Goal: Information Seeking & Learning: Learn about a topic

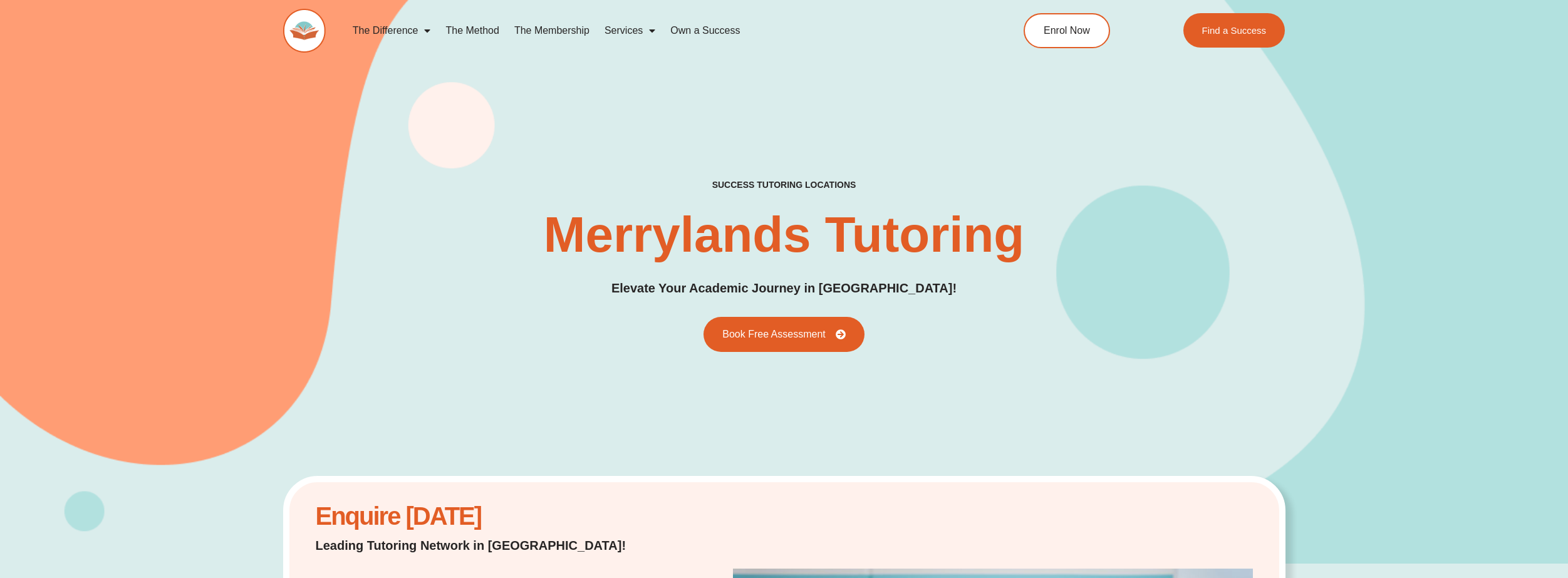
click at [375, 29] on link "The Difference" at bounding box center [391, 30] width 93 height 29
click at [384, 34] on link "The Difference" at bounding box center [391, 30] width 93 height 29
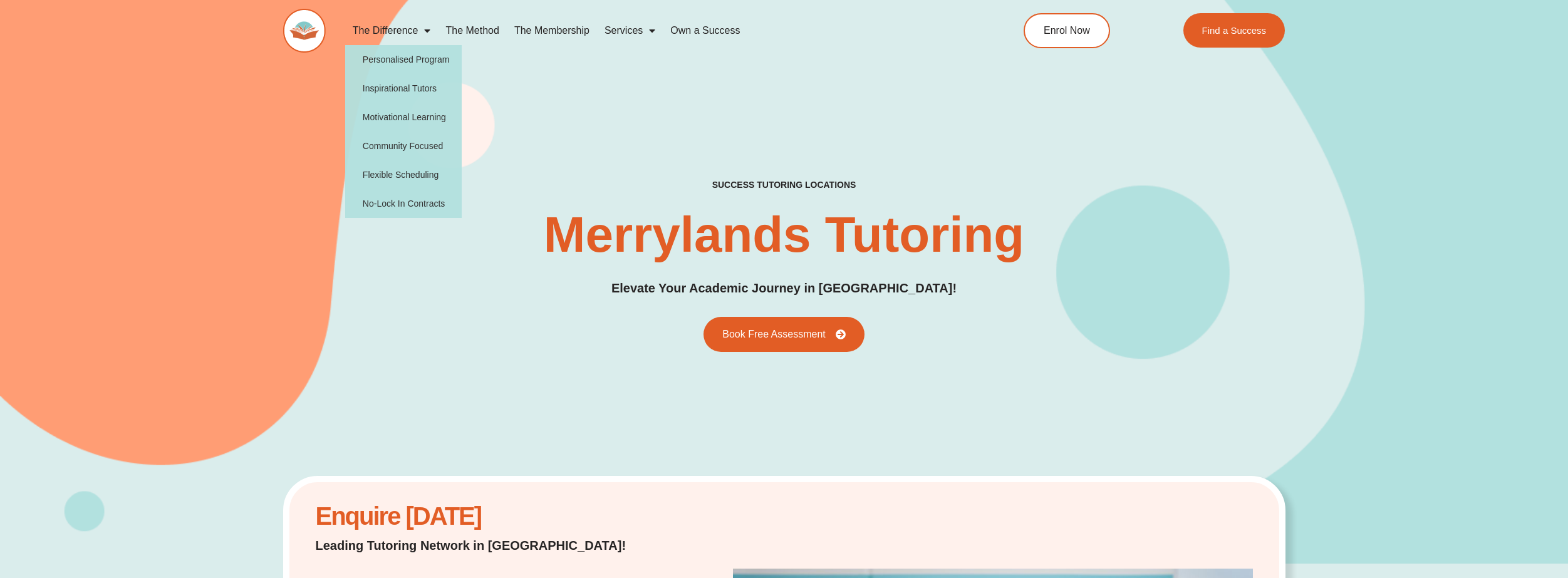
click at [474, 38] on link "The Method" at bounding box center [472, 30] width 68 height 29
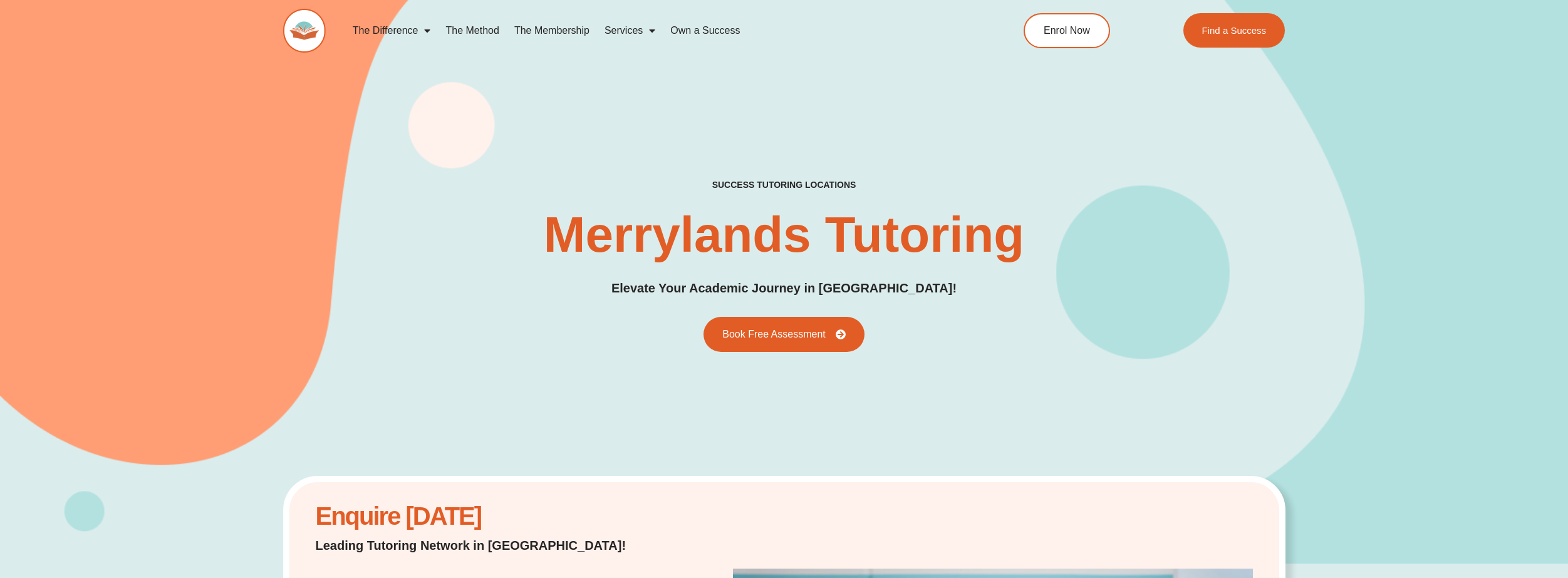
click at [546, 30] on link "The Membership" at bounding box center [552, 30] width 90 height 29
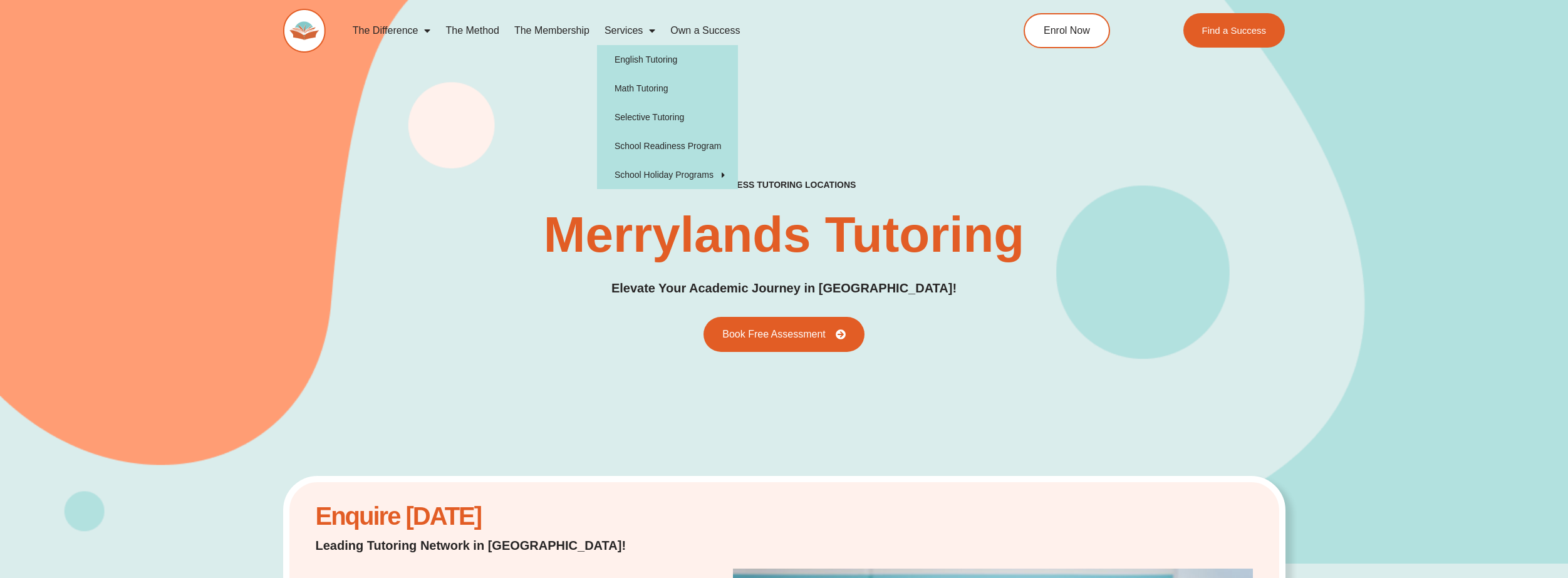
click at [639, 33] on link "Services" at bounding box center [630, 30] width 66 height 29
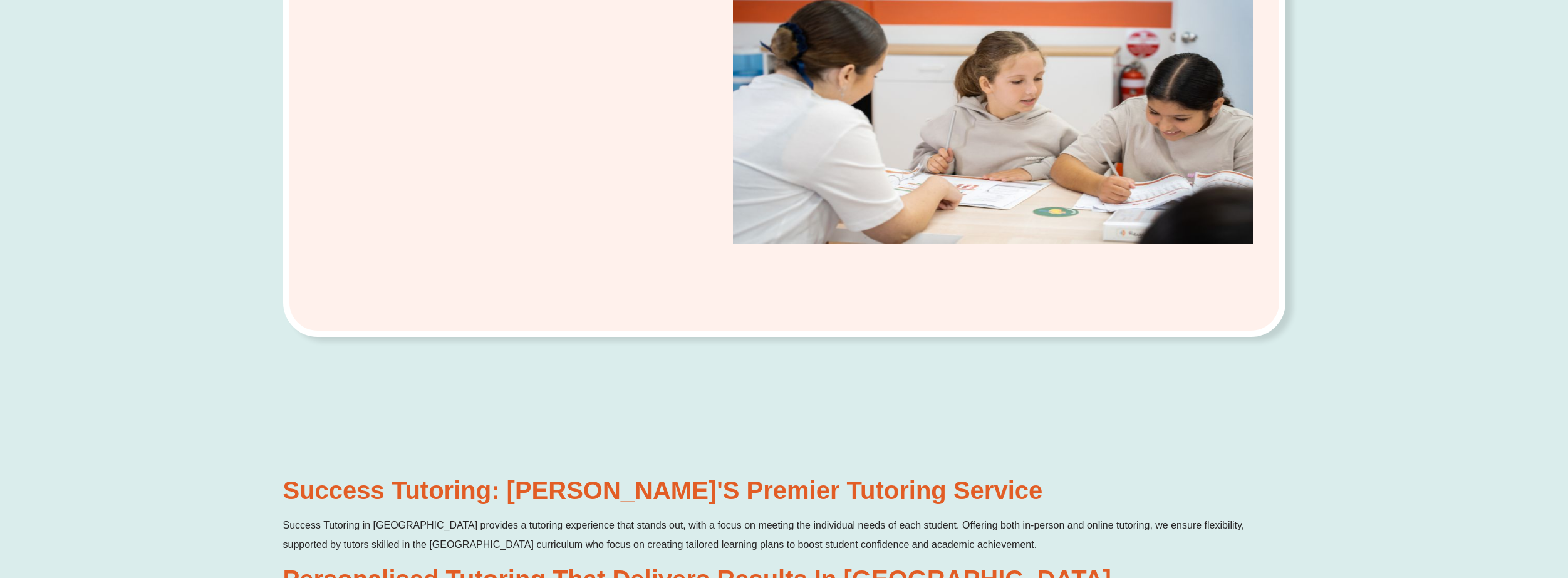
scroll to position [751, 0]
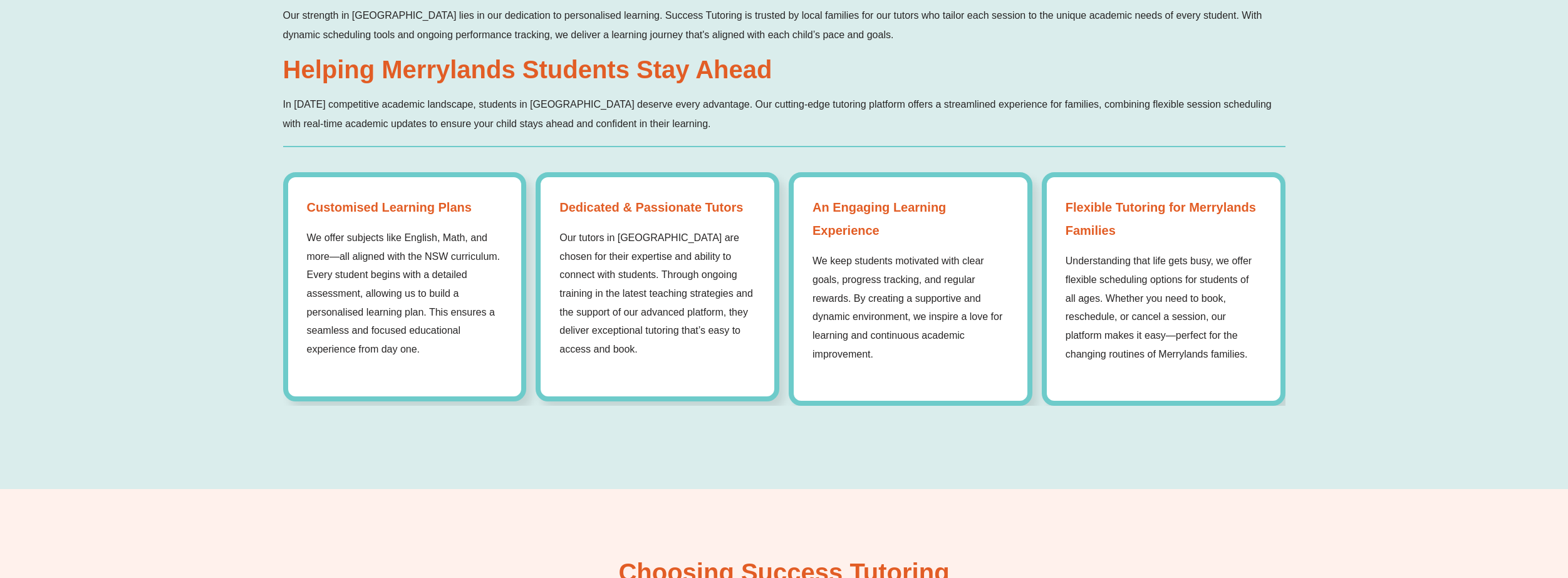
scroll to position [1190, 0]
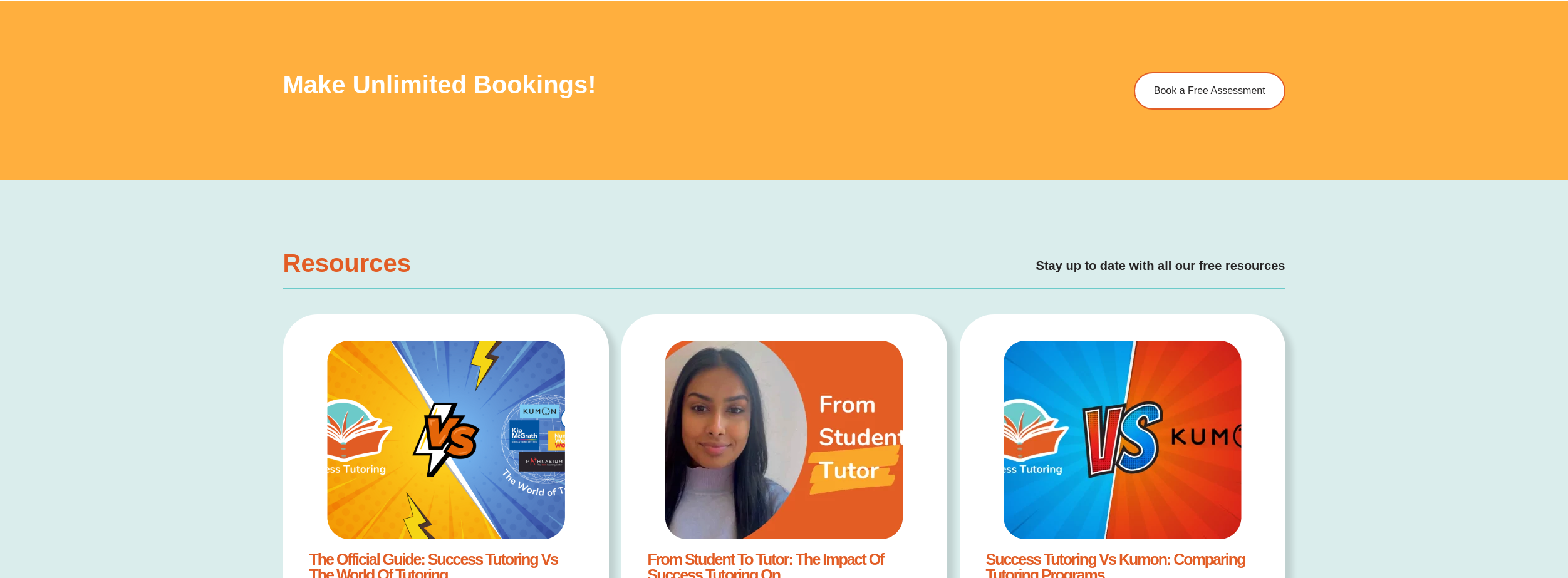
scroll to position [2629, 0]
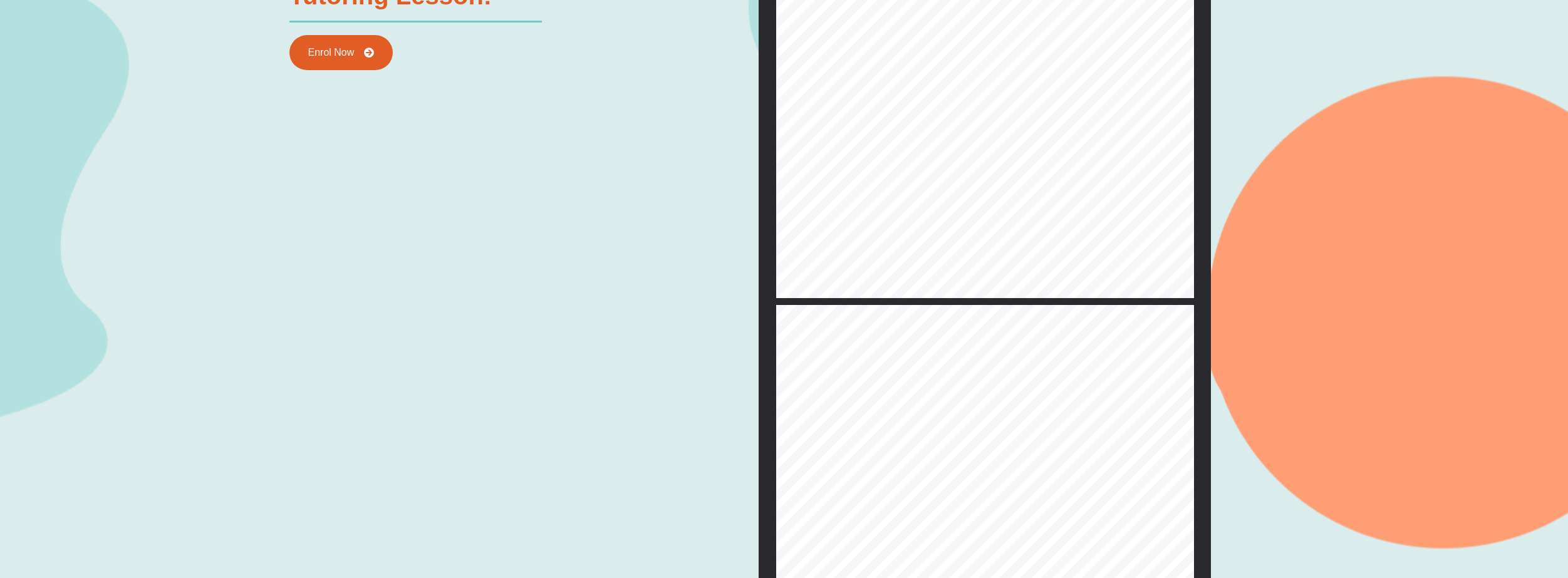
scroll to position [3198, 0]
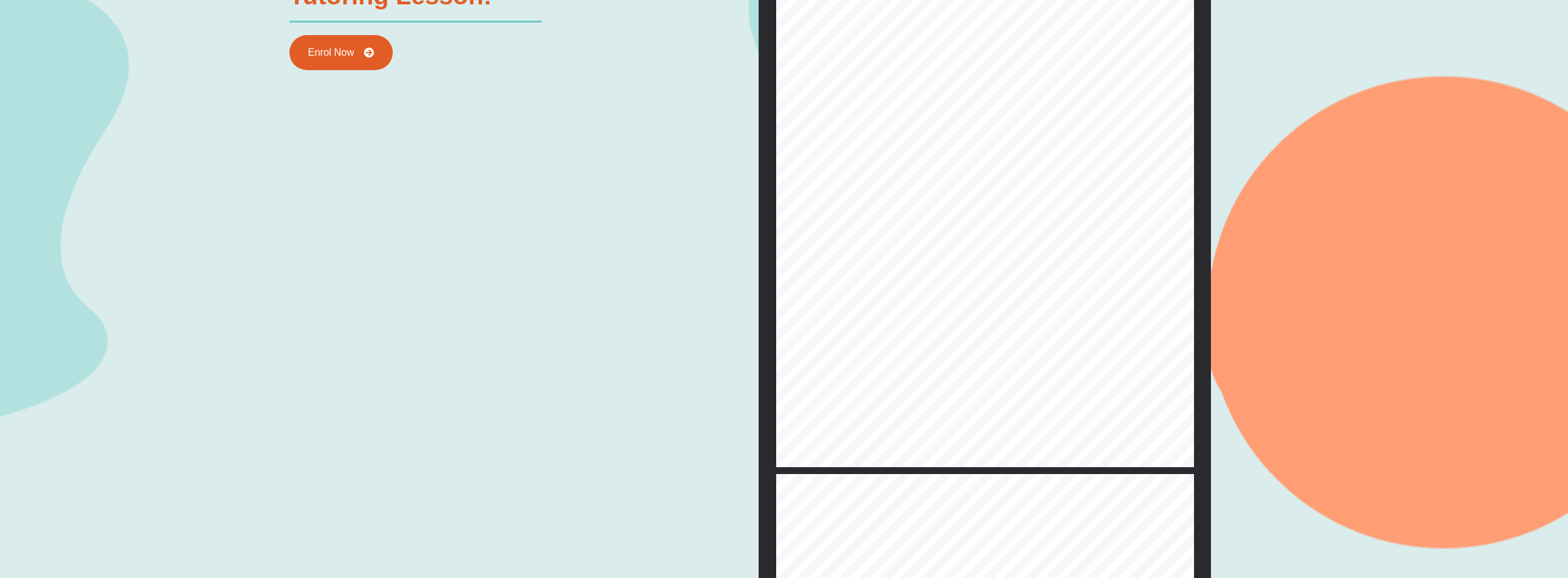
type input "*"
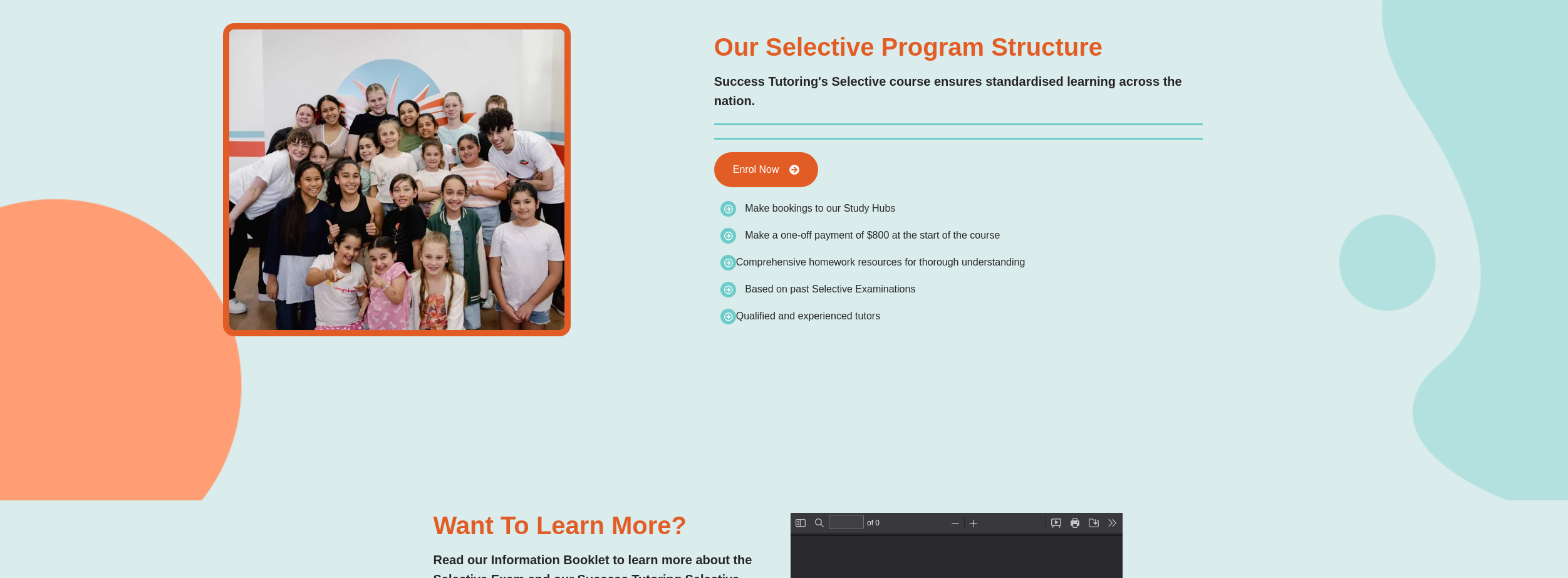
scroll to position [0, 0]
type input "*"
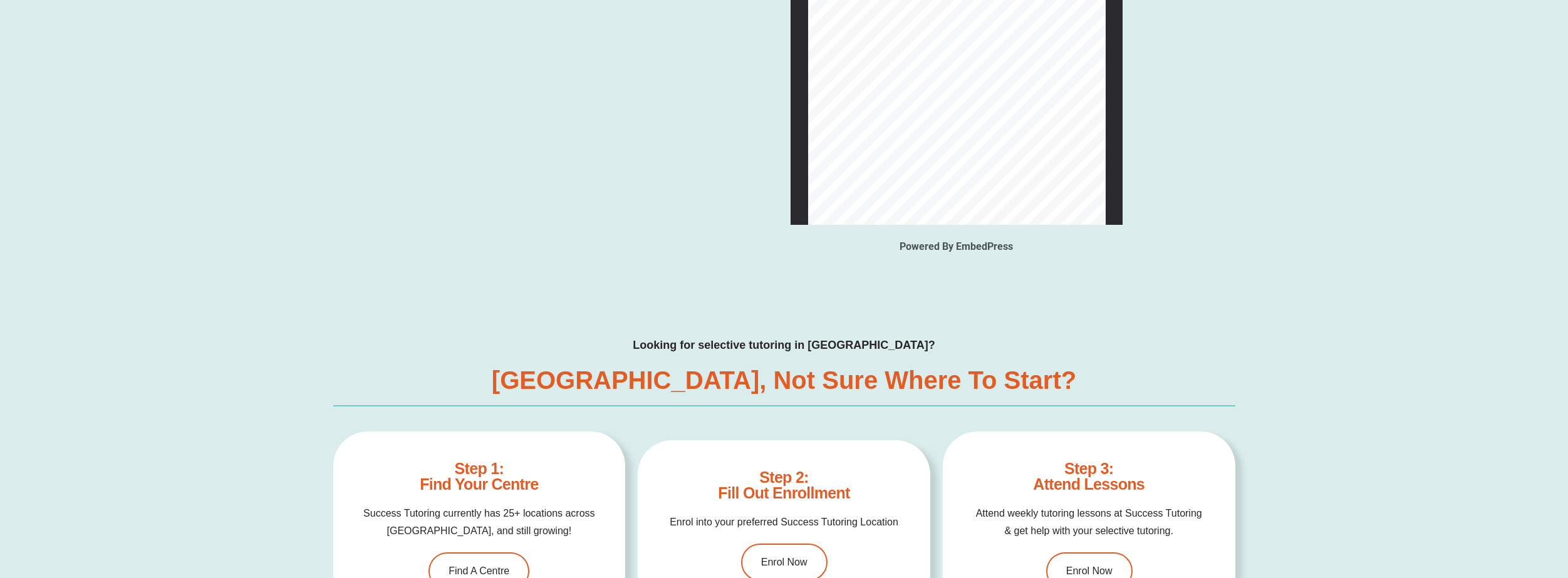
scroll to position [3881, 0]
